Goal: Task Accomplishment & Management: Use online tool/utility

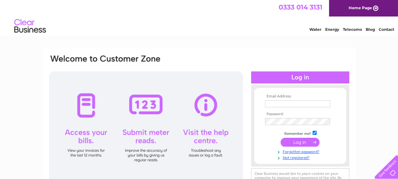
click at [270, 104] on input "text" at bounding box center [297, 103] width 65 height 7
type input "[EMAIL_ADDRESS][DOMAIN_NAME]"
click at [297, 143] on input "submit" at bounding box center [299, 141] width 39 height 9
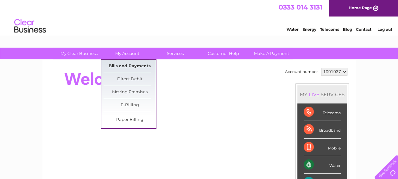
click at [129, 66] on link "Bills and Payments" at bounding box center [130, 66] width 52 height 13
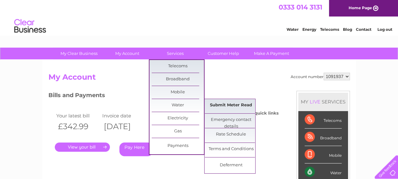
click at [232, 106] on link "Submit Meter Read" at bounding box center [231, 105] width 52 height 13
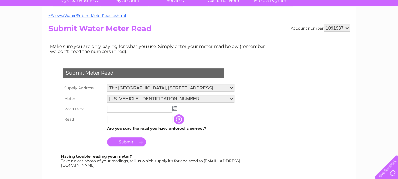
scroll to position [61, 0]
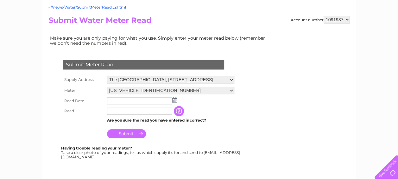
click at [174, 99] on img at bounding box center [174, 99] width 5 height 5
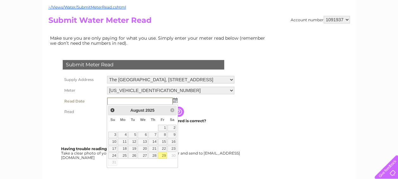
click at [166, 152] on link "29" at bounding box center [162, 155] width 9 height 6
type input "2025/08/29"
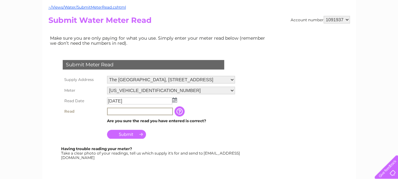
click at [113, 110] on input "text" at bounding box center [140, 111] width 66 height 8
type input "1918"
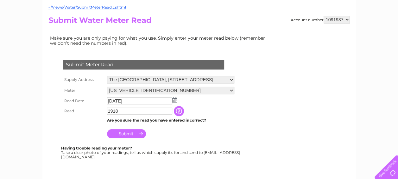
click at [125, 134] on input "Submit" at bounding box center [126, 133] width 39 height 9
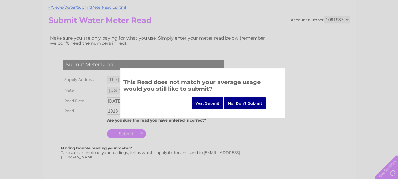
click at [203, 104] on input "Yes, Submit" at bounding box center [208, 103] width 32 height 12
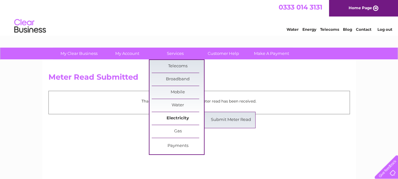
click at [174, 118] on link "Electricity" at bounding box center [178, 118] width 52 height 13
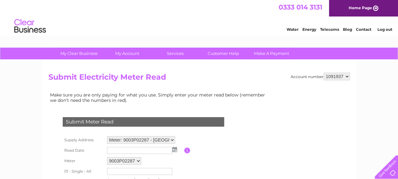
click at [174, 149] on img at bounding box center [174, 149] width 5 height 5
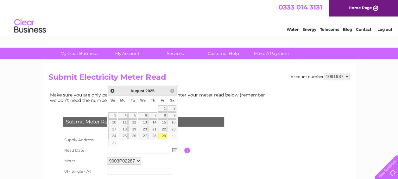
click at [163, 134] on link "29" at bounding box center [162, 136] width 9 height 6
type input "2025/08/29"
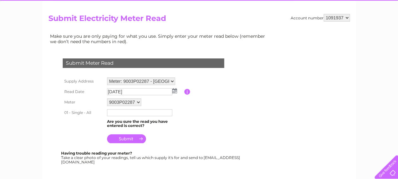
scroll to position [61, 0]
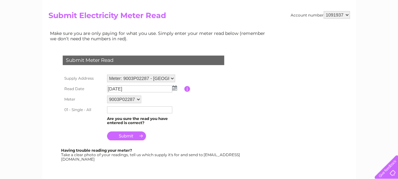
click at [116, 110] on input "text" at bounding box center [139, 109] width 65 height 7
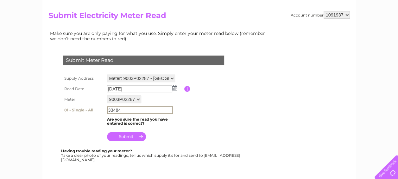
type input "33484"
click at [127, 135] on input "submit" at bounding box center [126, 135] width 39 height 9
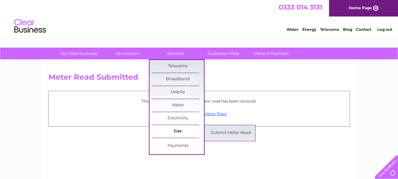
click at [180, 128] on link "Gas" at bounding box center [178, 131] width 52 height 13
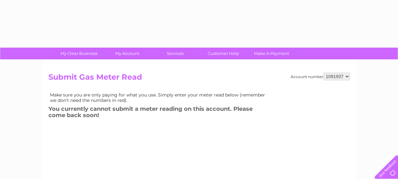
click at [218, 131] on div "Account number 1091937 Submit Gas Meter Read Make sure you are only paying for …" at bounding box center [198, 144] width 301 height 145
